Goal: Find specific page/section: Find specific page/section

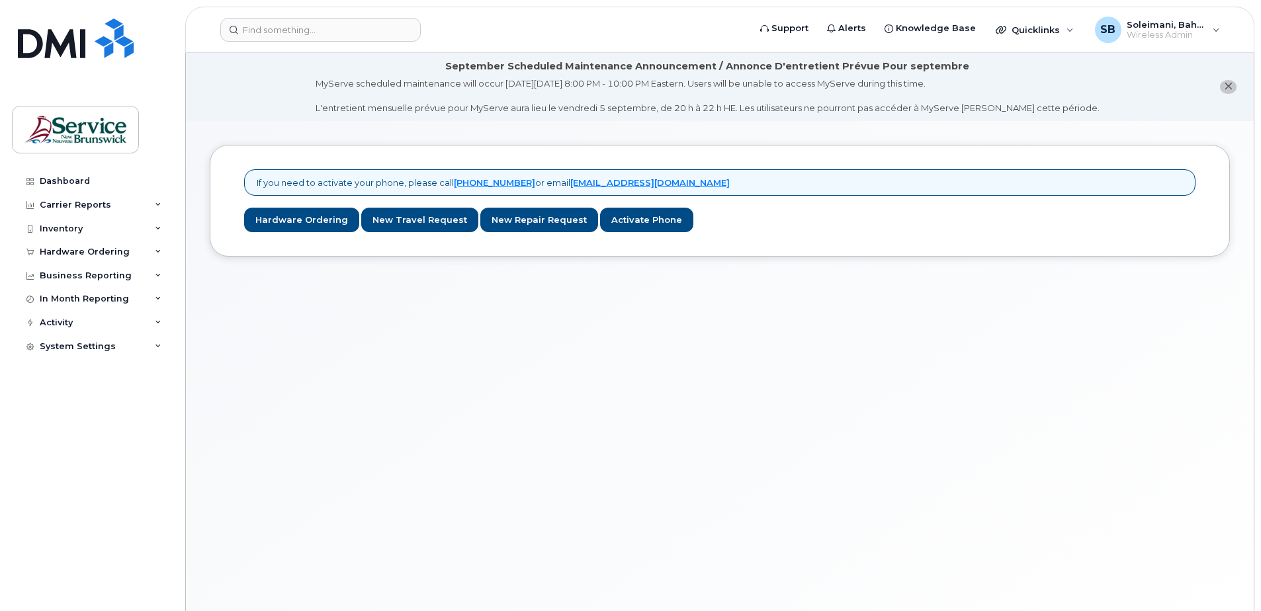
click at [420, 381] on div "If you need to activate your phone, please call [PHONE_NUMBER] or email [EMAIL_…" at bounding box center [720, 382] width 1068 height 523
click at [96, 230] on div "Inventory" at bounding box center [92, 229] width 160 height 24
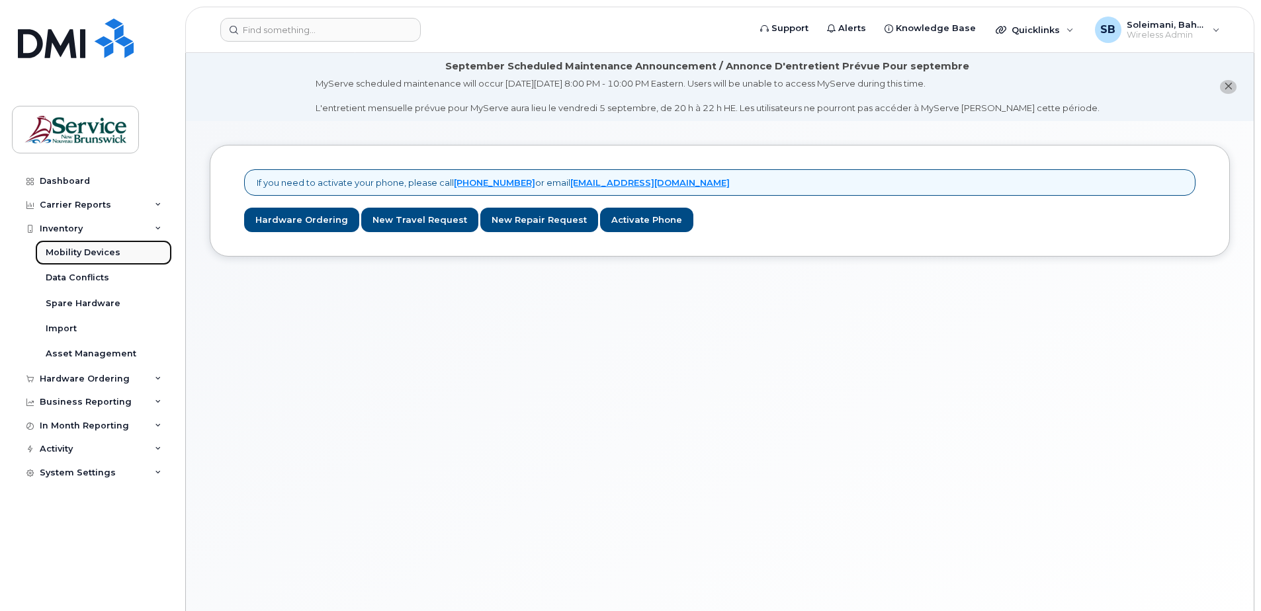
click at [107, 249] on div "Mobility Devices" at bounding box center [83, 253] width 75 height 12
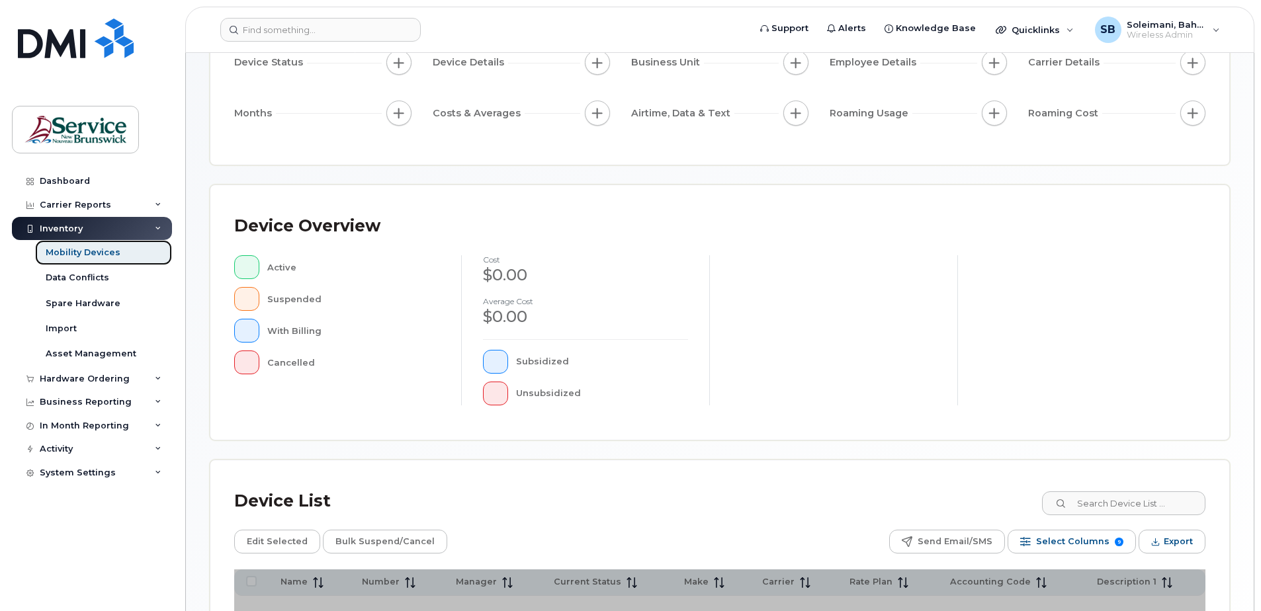
scroll to position [298, 0]
